Goal: Information Seeking & Learning: Find specific fact

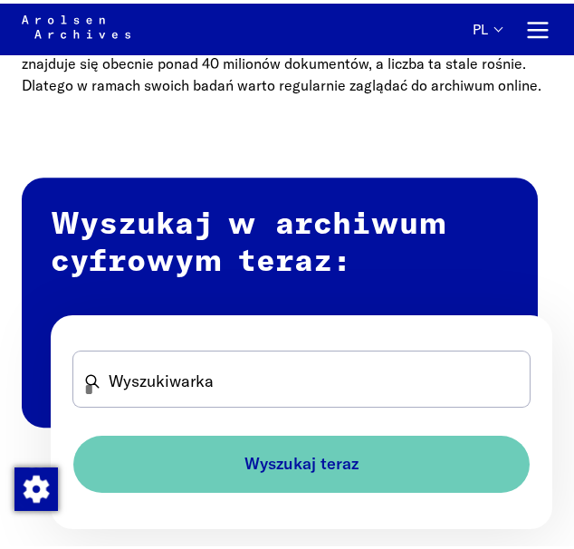
scroll to position [905, 0]
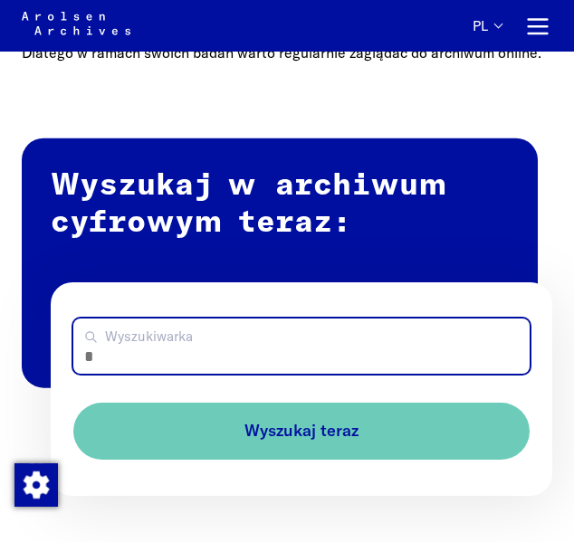
click at [268, 347] on input "Wyszukiwarka" at bounding box center [301, 346] width 456 height 55
click at [73, 403] on button "Wyszukaj teraz" at bounding box center [301, 431] width 456 height 57
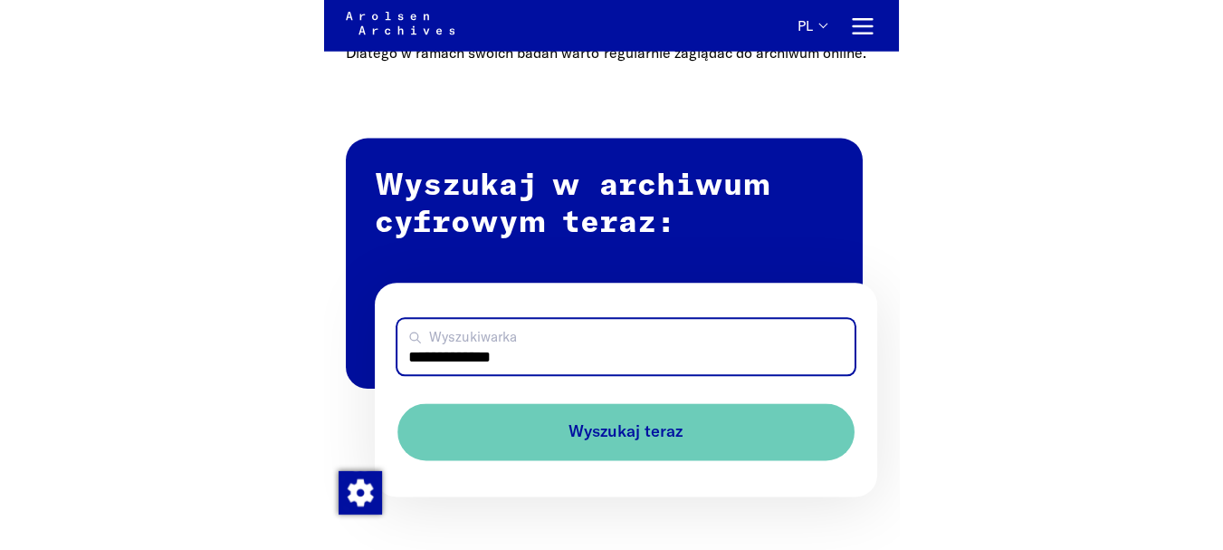
scroll to position [883, 0]
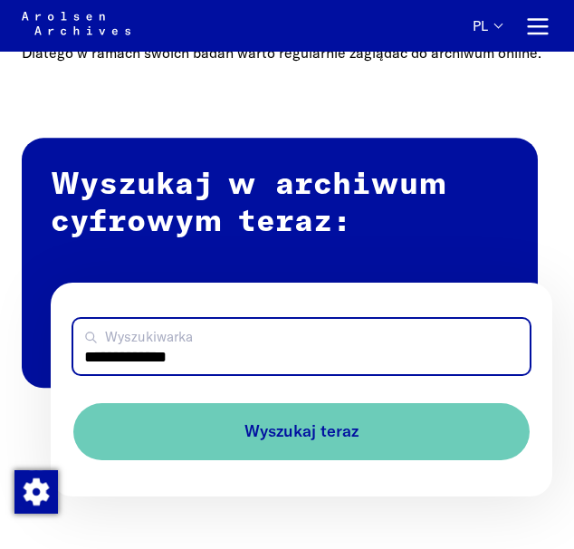
drag, startPoint x: 232, startPoint y: 358, endPoint x: 10, endPoint y: 314, distance: 226.0
click at [24, 320] on div "**********" at bounding box center [287, 323] width 531 height 346
click at [73, 403] on button "Wyszukaj teraz" at bounding box center [301, 431] width 456 height 57
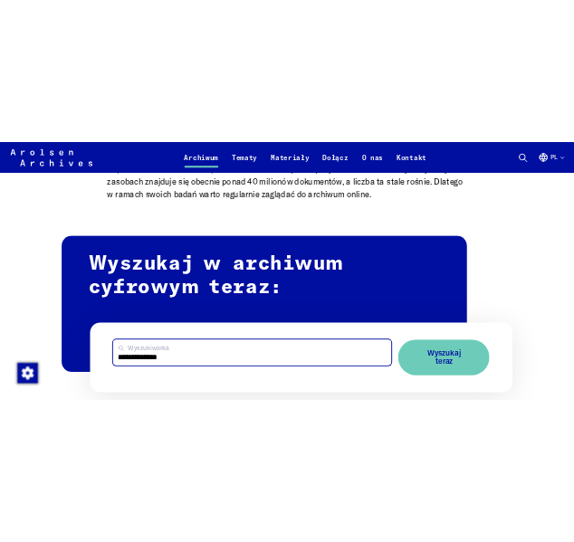
scroll to position [896, 0]
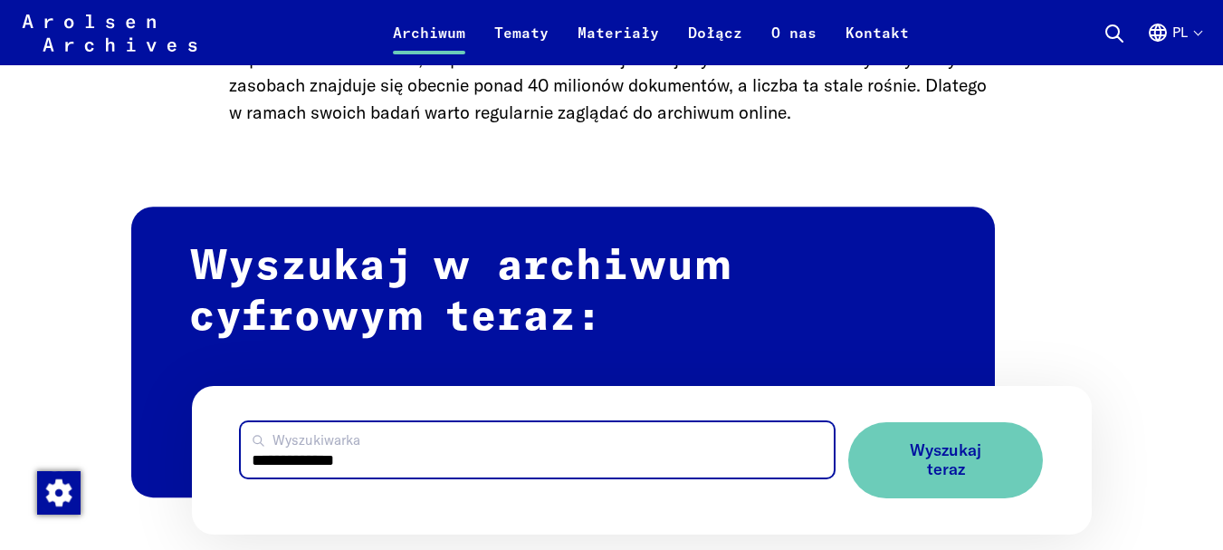
click at [418, 464] on input "**********" at bounding box center [537, 449] width 593 height 55
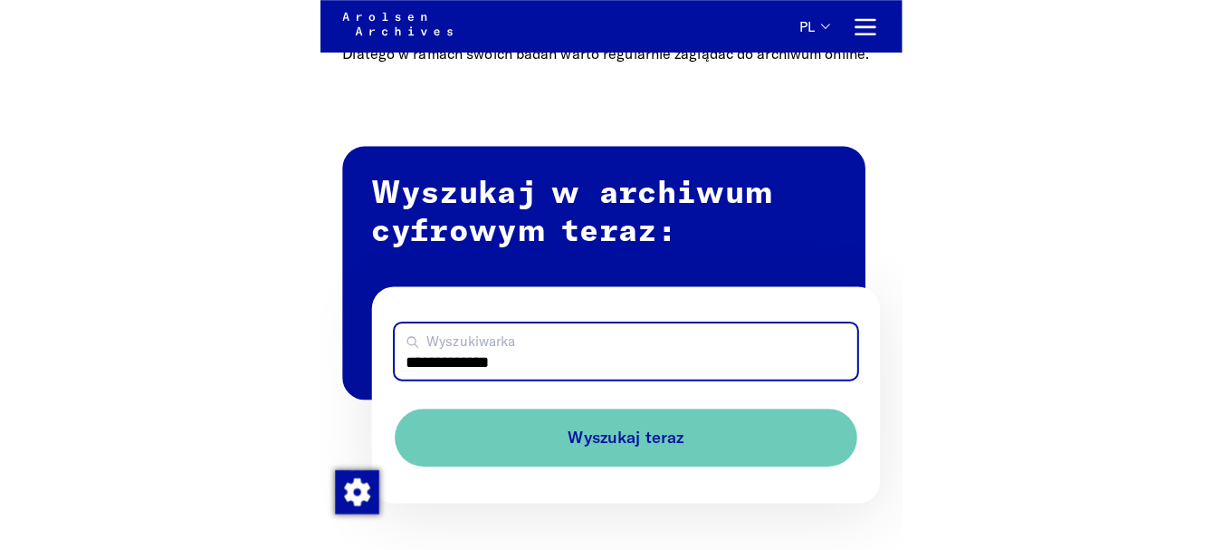
scroll to position [883, 0]
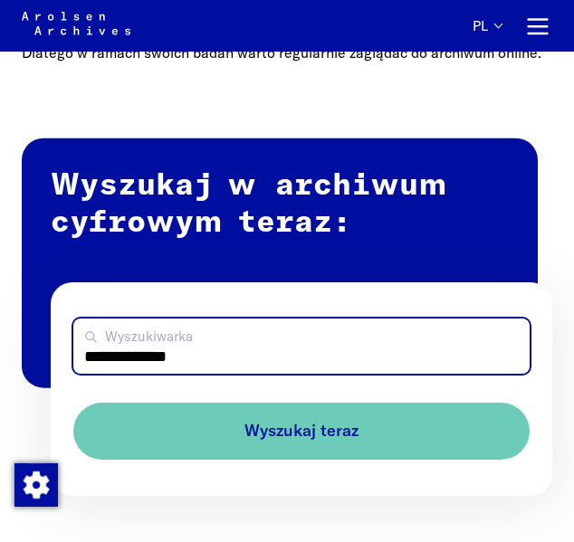
drag, startPoint x: 200, startPoint y: 356, endPoint x: 1, endPoint y: 332, distance: 200.6
type input "*"
click at [194, 365] on input "Wyszukiwarka" at bounding box center [301, 346] width 456 height 55
type input "*********"
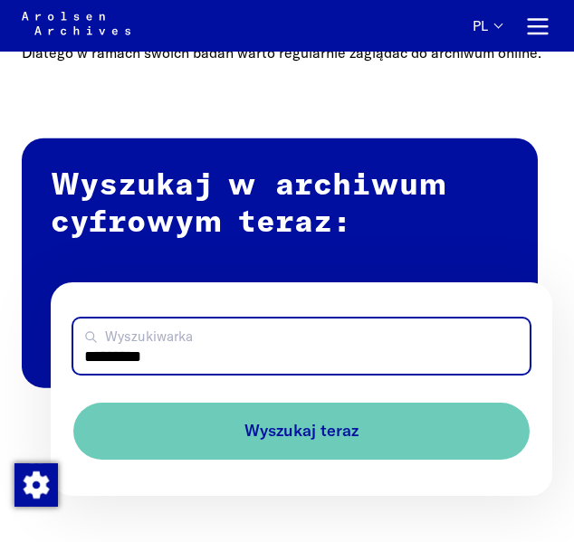
click at [73, 403] on button "Wyszukaj teraz" at bounding box center [301, 431] width 456 height 57
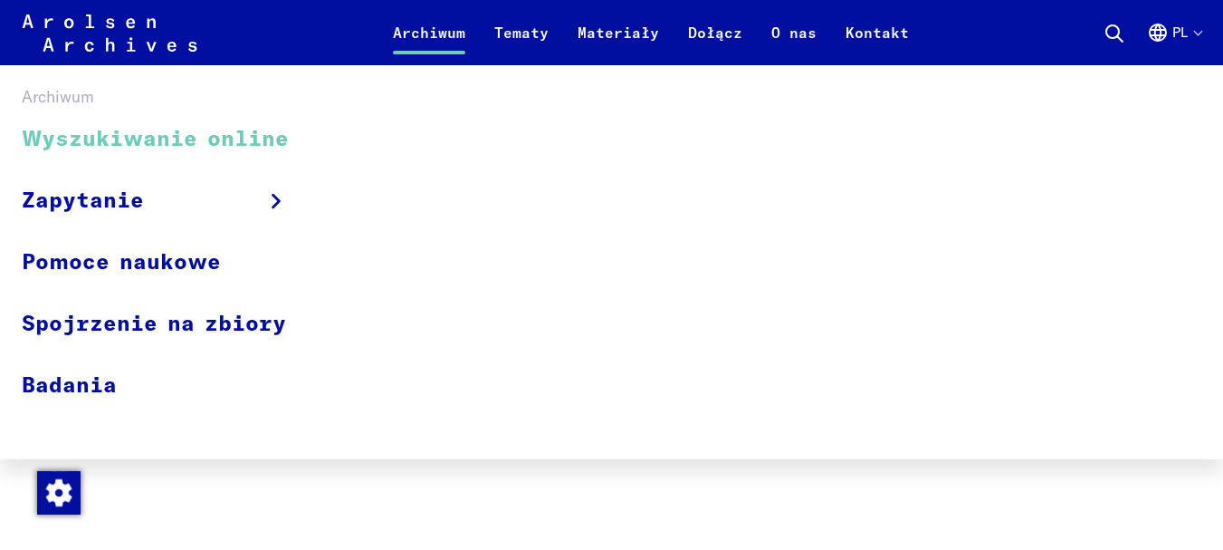
scroll to position [1258, 0]
